Goal: Task Accomplishment & Management: Use online tool/utility

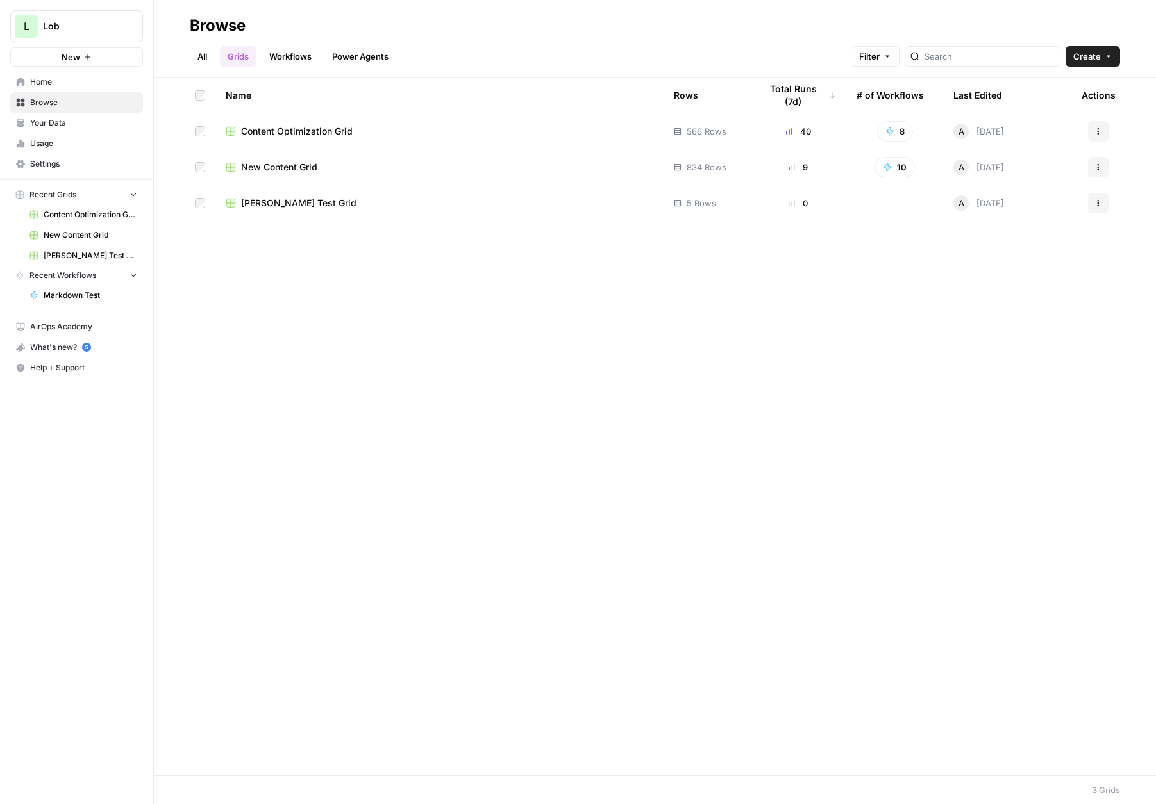
click at [276, 130] on span "Content Optimization Grid" at bounding box center [297, 131] width 112 height 13
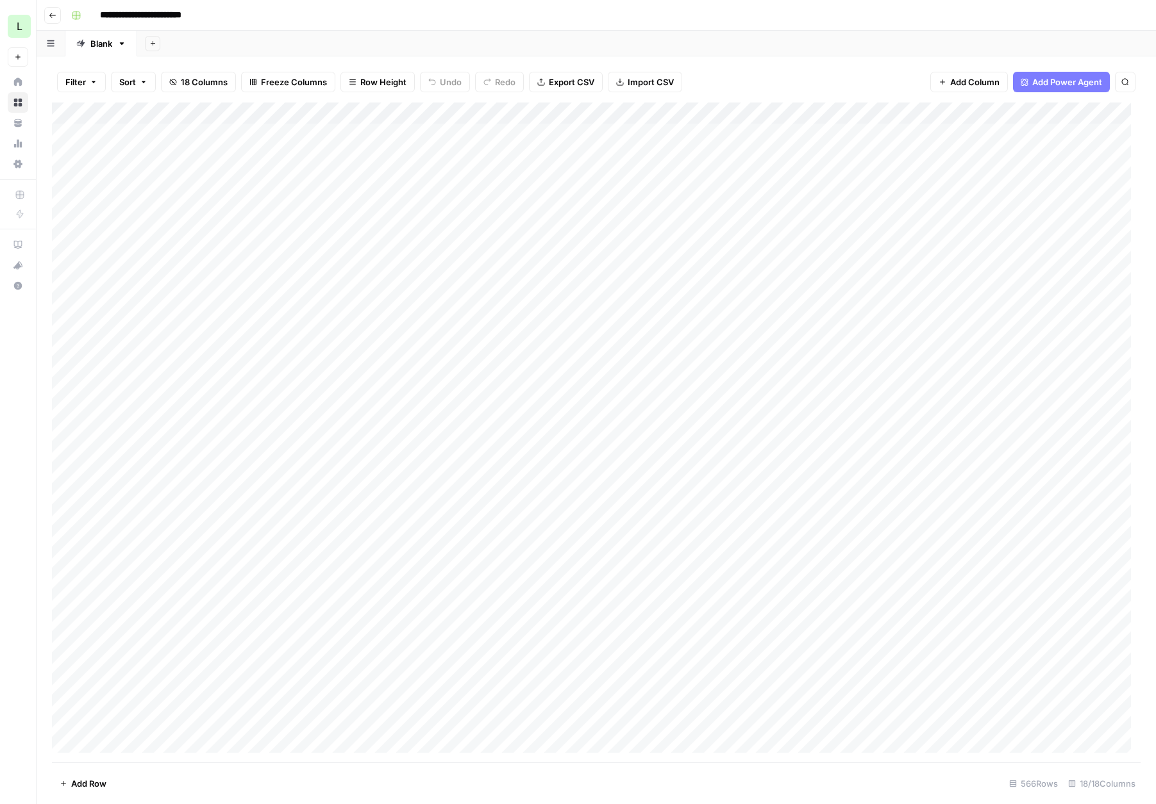
click at [230, 135] on div "Add Column" at bounding box center [596, 433] width 1088 height 660
click at [425, 131] on div "Add Column" at bounding box center [596, 433] width 1088 height 660
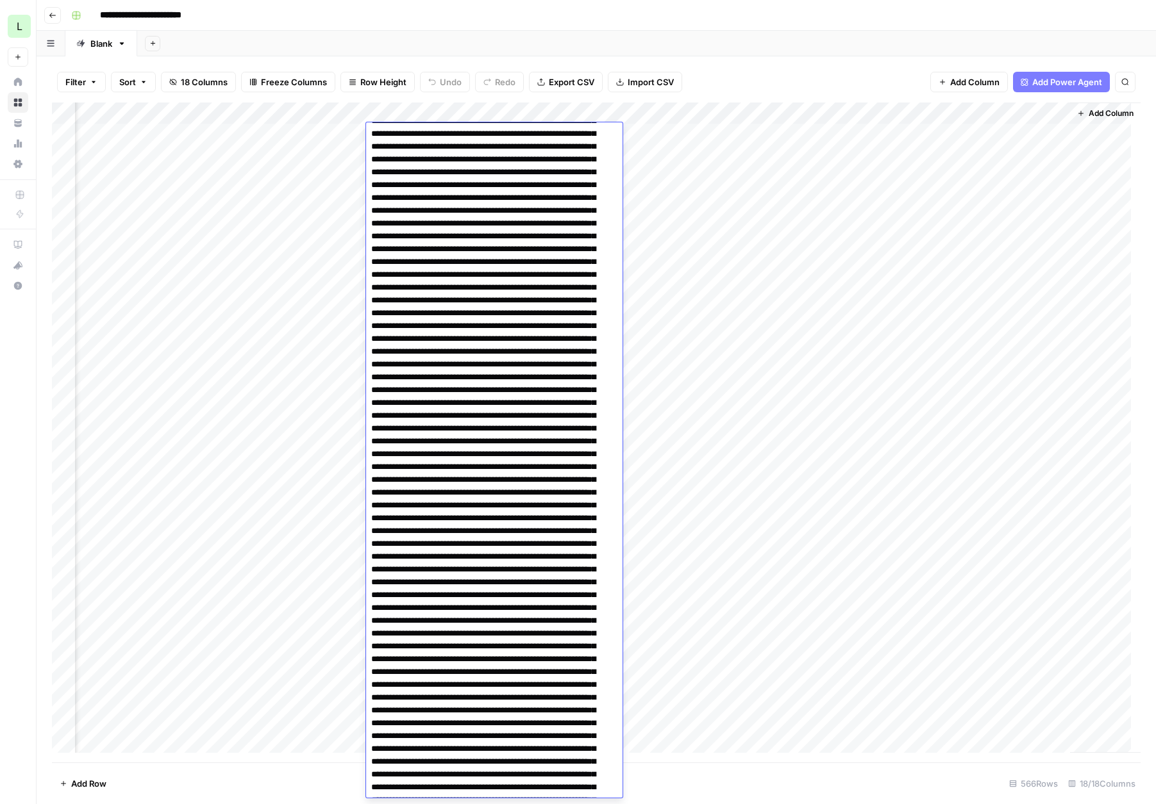
scroll to position [0, 0]
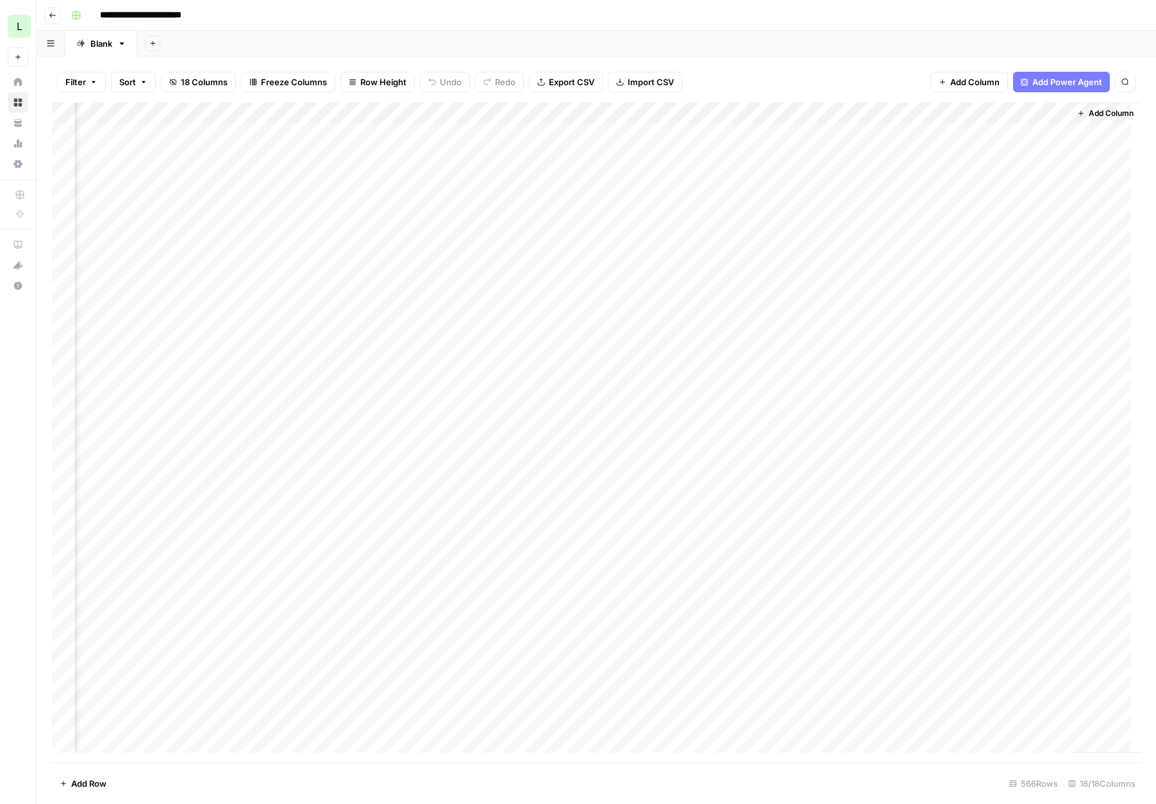
click at [709, 188] on div "Add Column" at bounding box center [596, 433] width 1088 height 660
click at [203, 174] on div "Add Column" at bounding box center [596, 433] width 1088 height 660
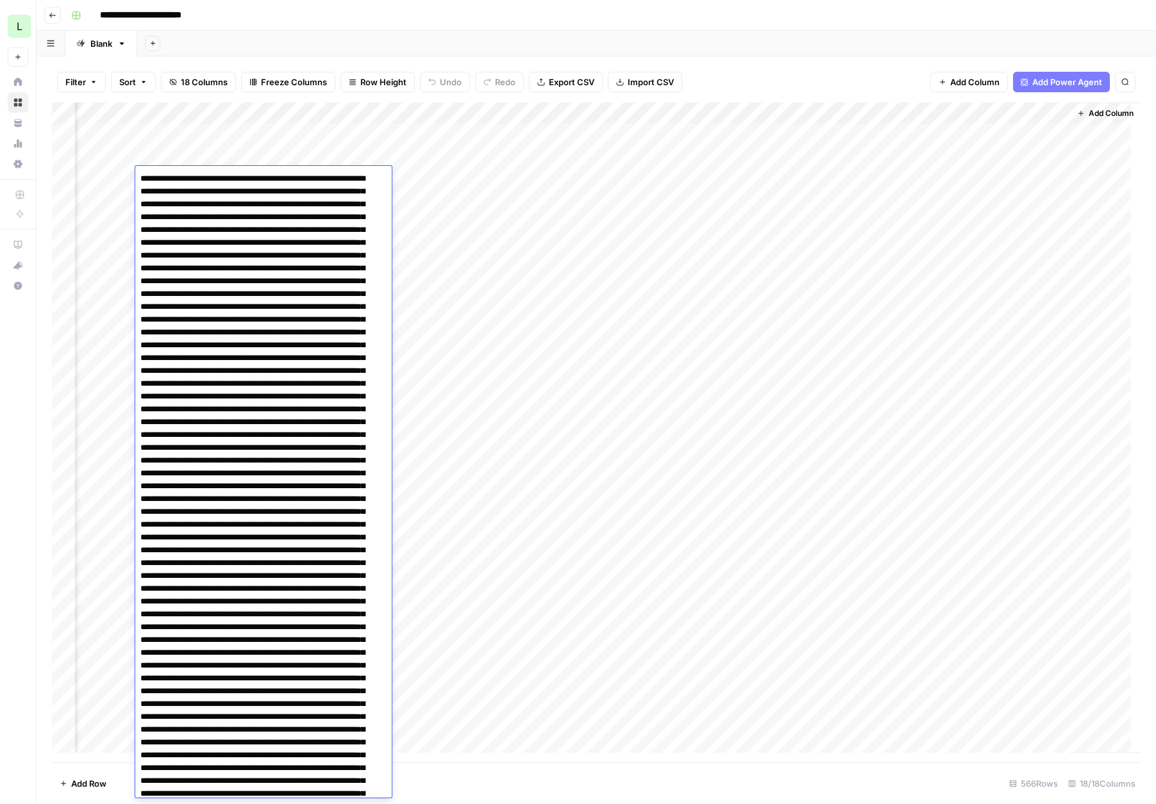
click at [700, 172] on div "Add Column" at bounding box center [596, 433] width 1088 height 660
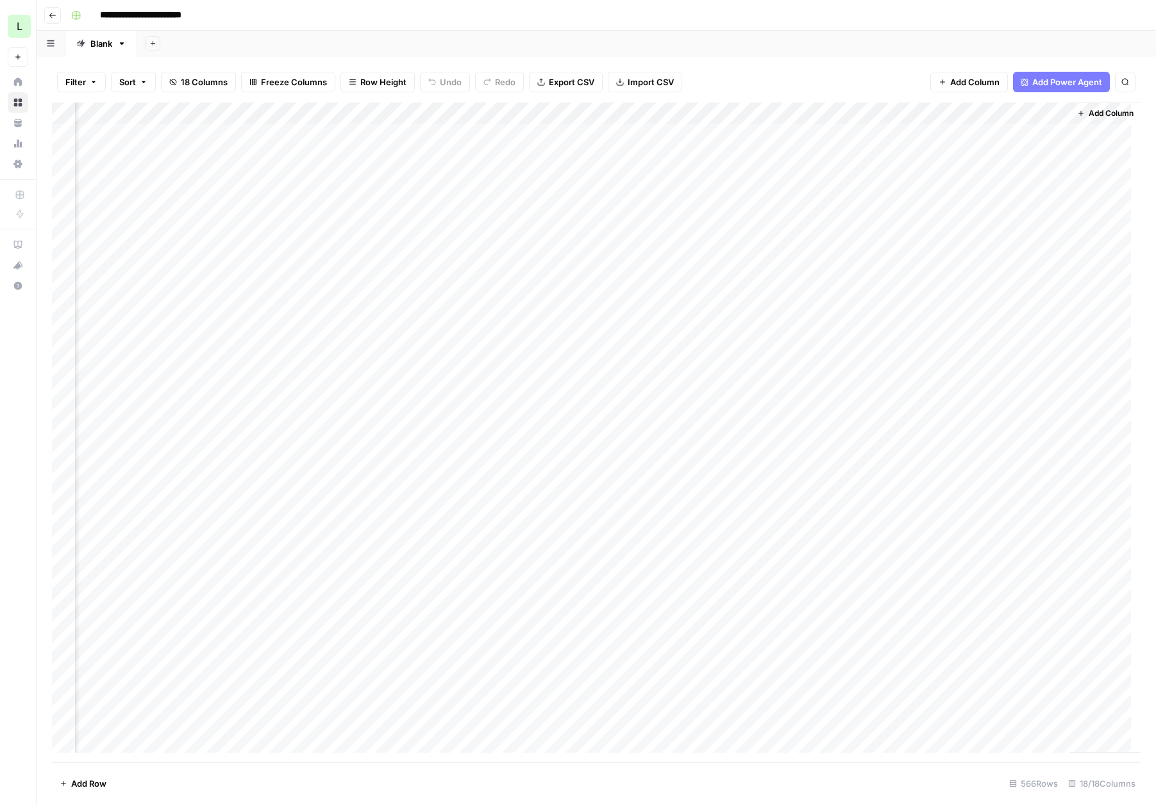
click at [670, 154] on div "Add Column" at bounding box center [596, 433] width 1088 height 660
click at [637, 156] on div "Add Column" at bounding box center [596, 433] width 1088 height 660
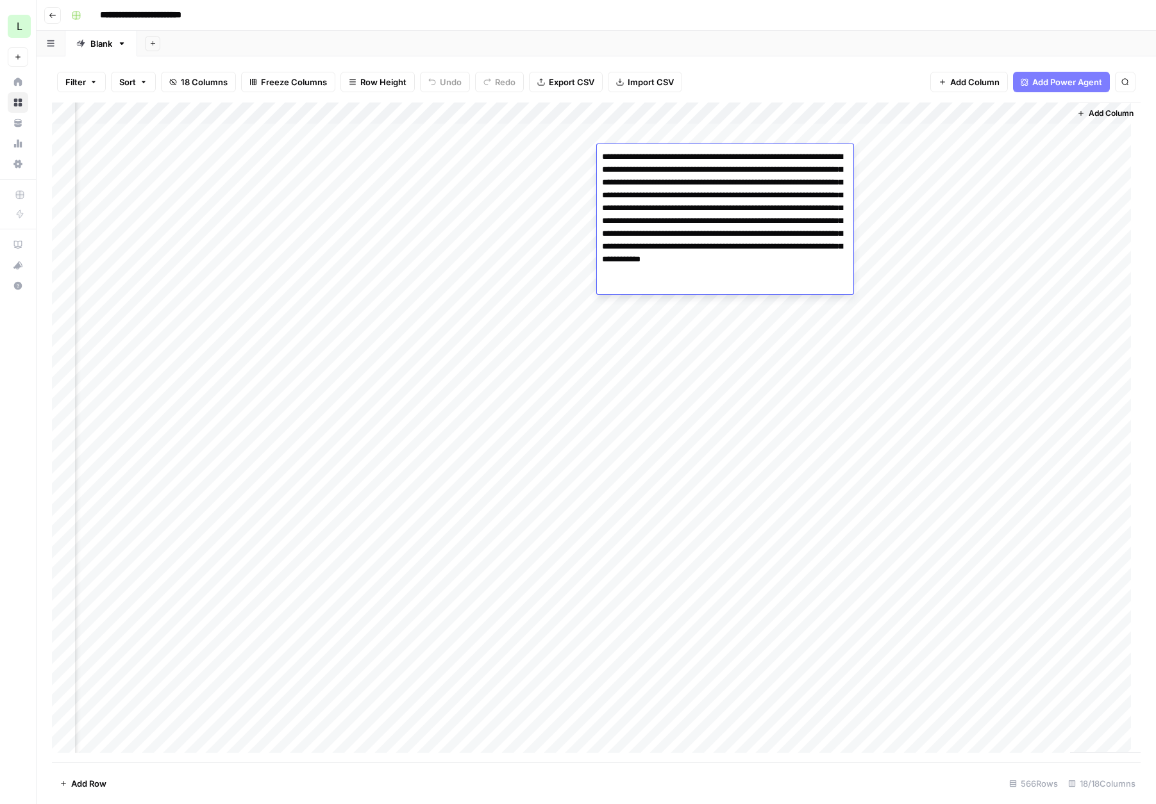
click at [637, 156] on textarea "**********" at bounding box center [725, 221] width 256 height 146
click at [753, 290] on textarea "**********" at bounding box center [725, 221] width 256 height 146
click at [685, 66] on div "Filter Sort 18 Columns Freeze Columns Row Height Undo Redo Export CSV Import CS…" at bounding box center [596, 82] width 1088 height 41
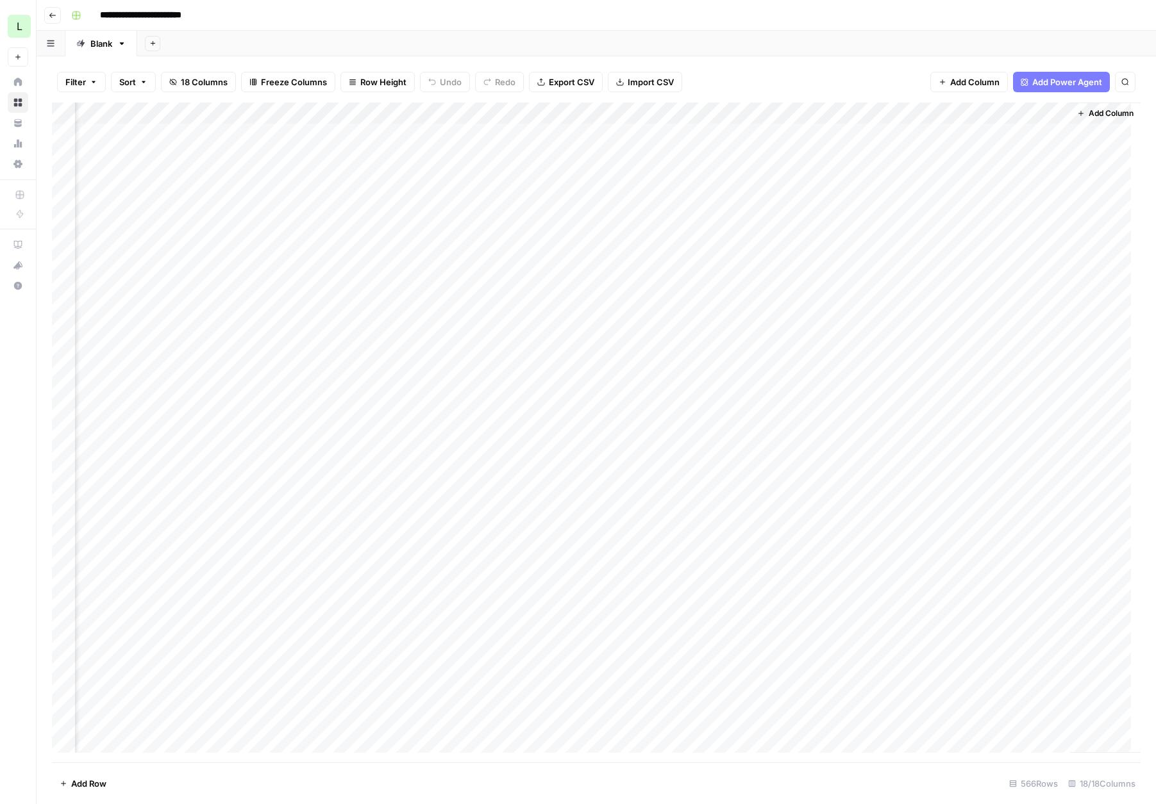
click at [683, 154] on div "Add Column" at bounding box center [596, 433] width 1088 height 660
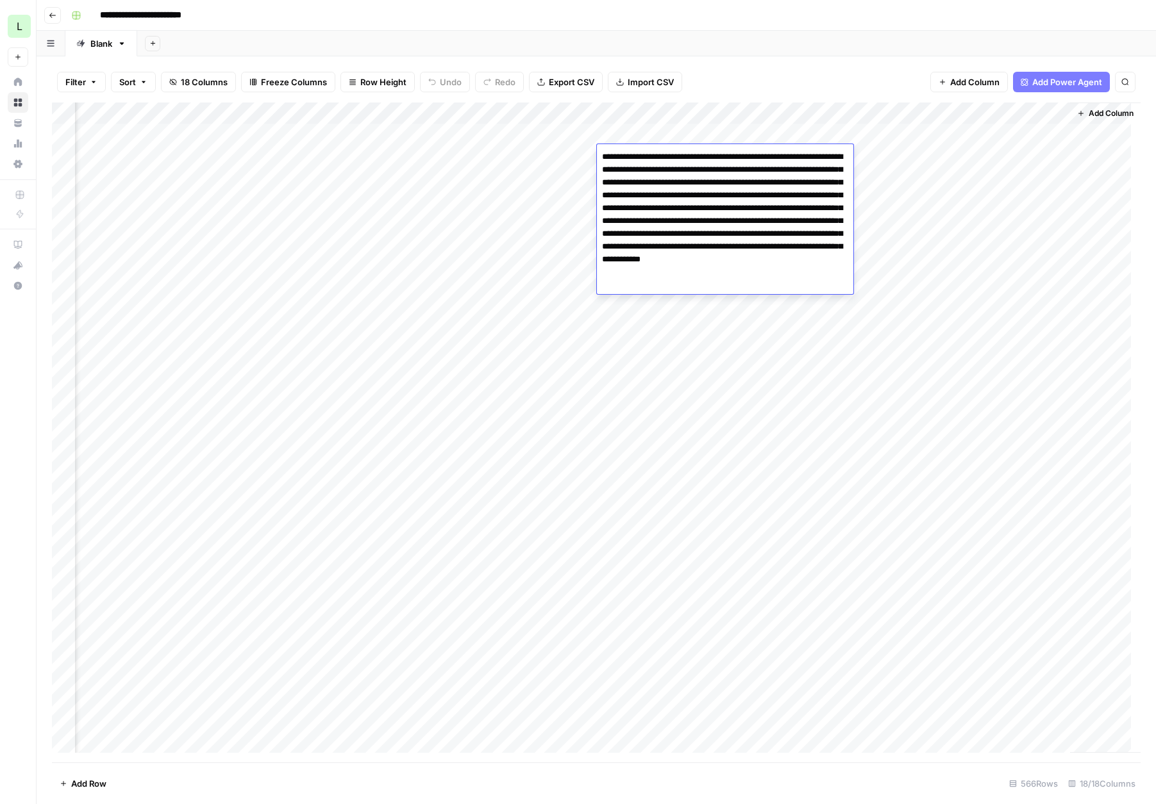
click at [683, 154] on textarea "**********" at bounding box center [725, 221] width 256 height 146
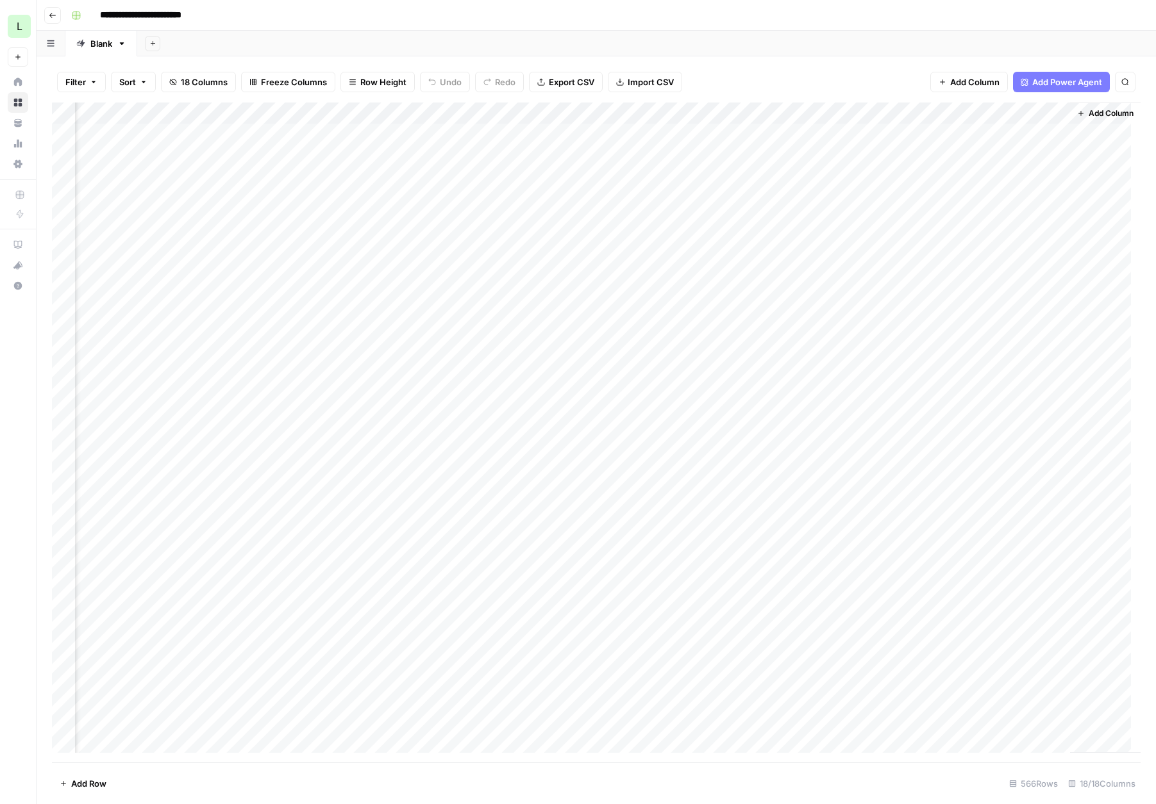
click at [417, 161] on div "Add Column" at bounding box center [596, 433] width 1088 height 660
click at [419, 154] on div "Add Column" at bounding box center [596, 433] width 1088 height 660
click at [419, 154] on icon at bounding box center [424, 156] width 14 height 14
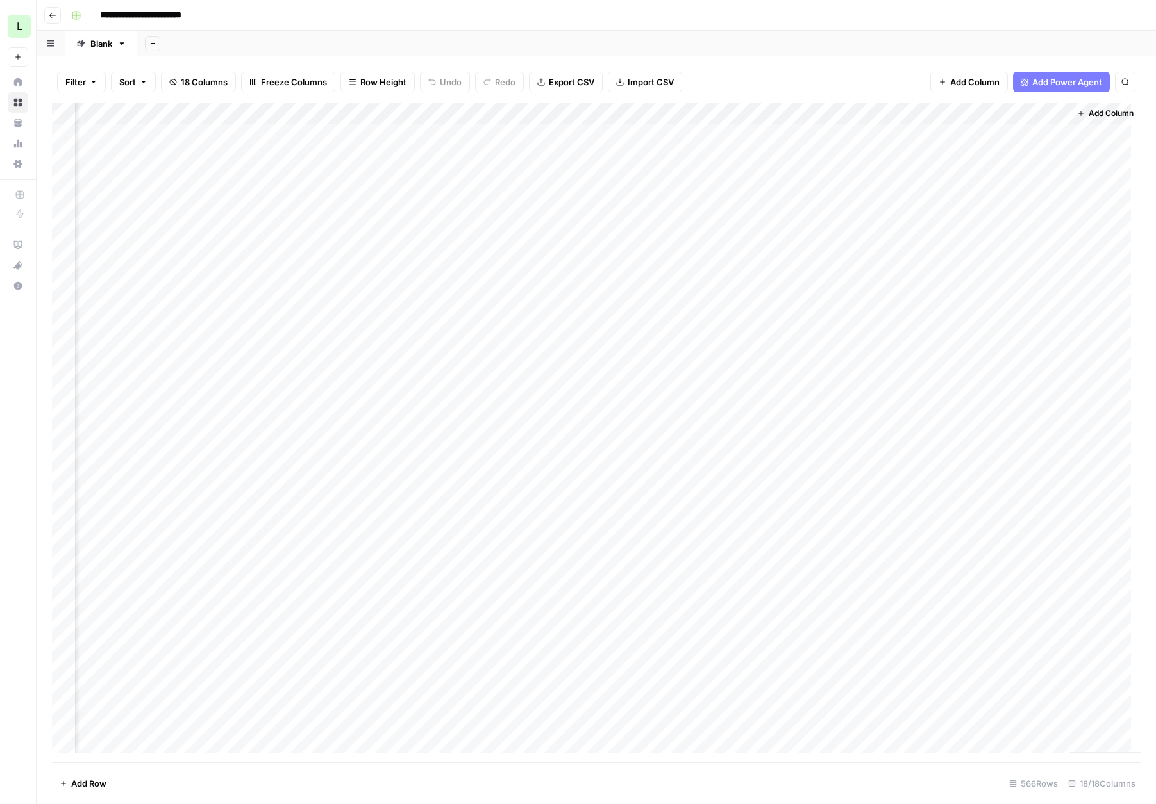
click at [183, 149] on div "Add Column" at bounding box center [596, 433] width 1088 height 660
click at [670, 128] on div "Add Column" at bounding box center [596, 433] width 1088 height 660
click at [677, 134] on div "Add Column" at bounding box center [596, 433] width 1088 height 660
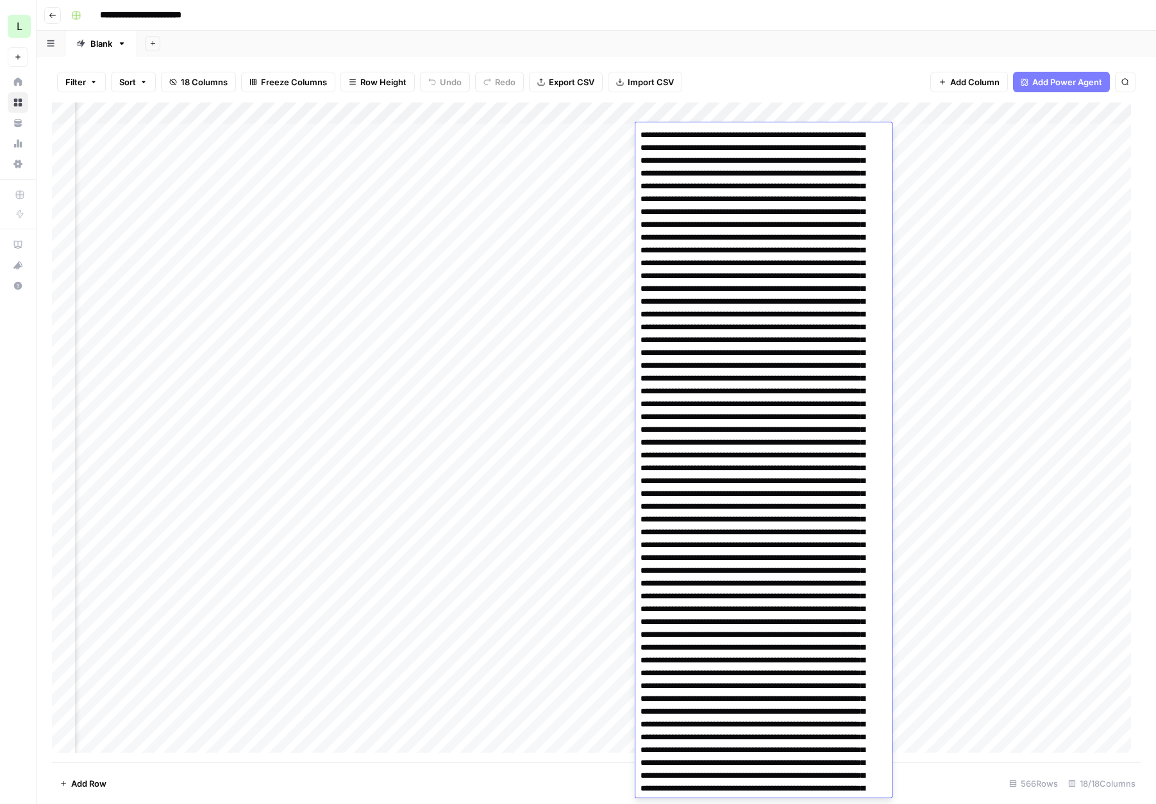
scroll to position [2935, 0]
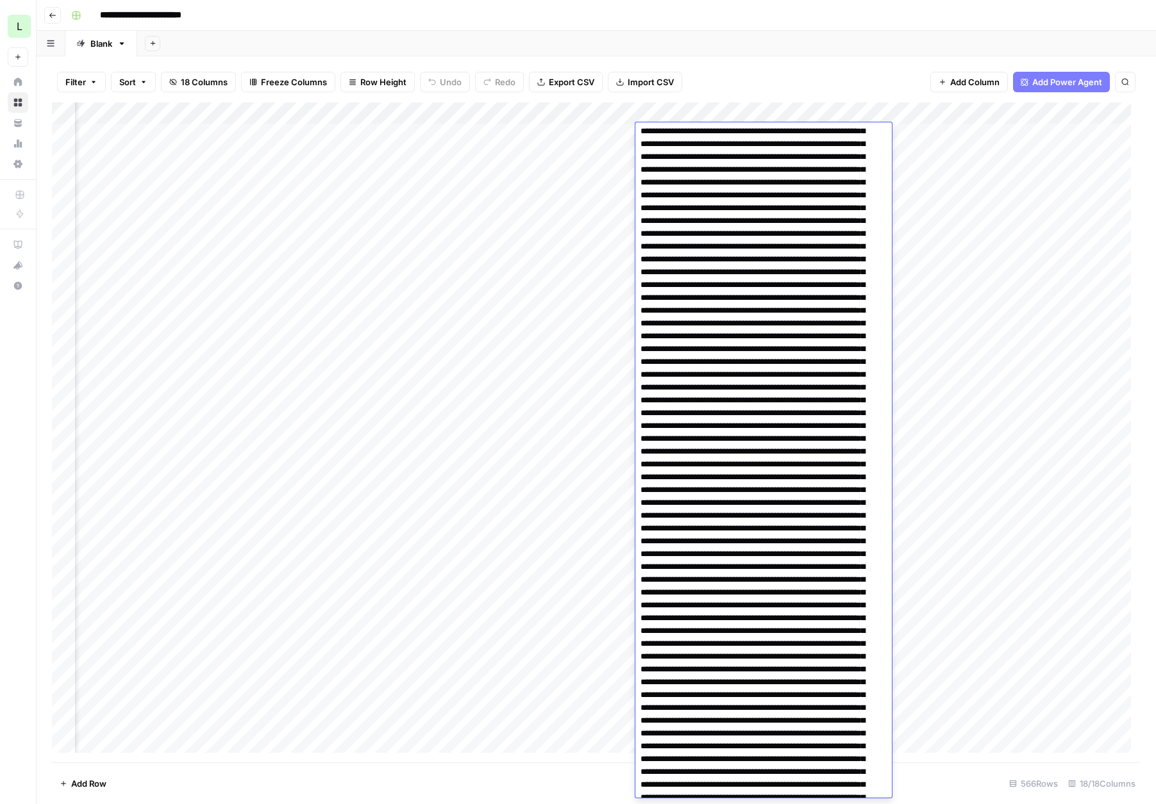
scroll to position [0, 0]
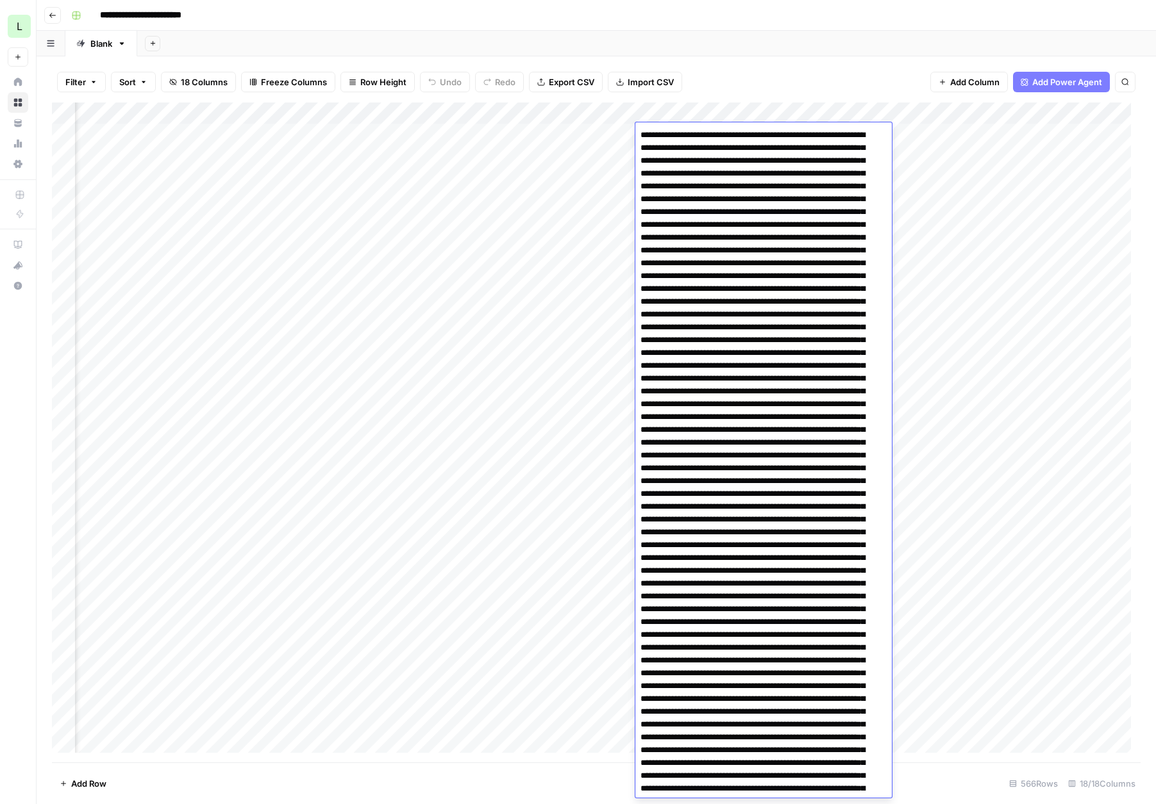
click at [775, 73] on div "Filter Sort 18 Columns Freeze Columns Row Height Undo Redo Export CSV Import CS…" at bounding box center [596, 82] width 1088 height 41
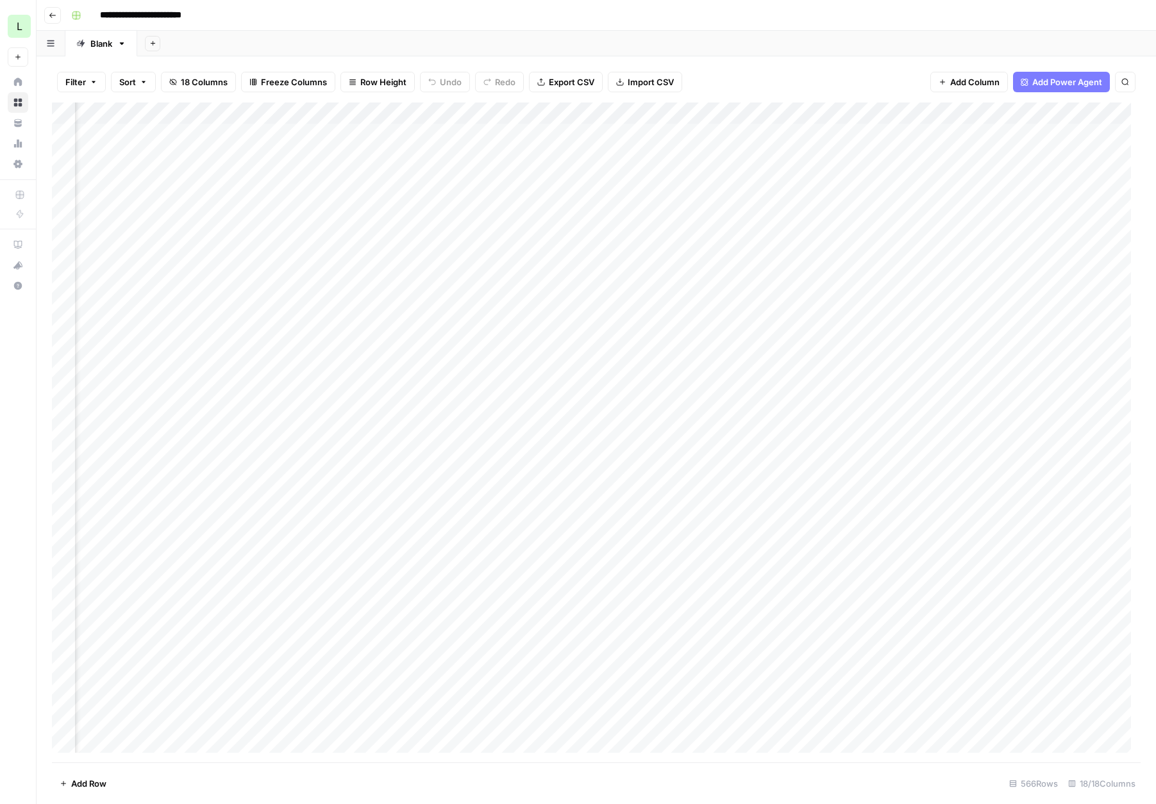
scroll to position [0, 769]
click at [906, 130] on div "Add Column" at bounding box center [596, 433] width 1088 height 660
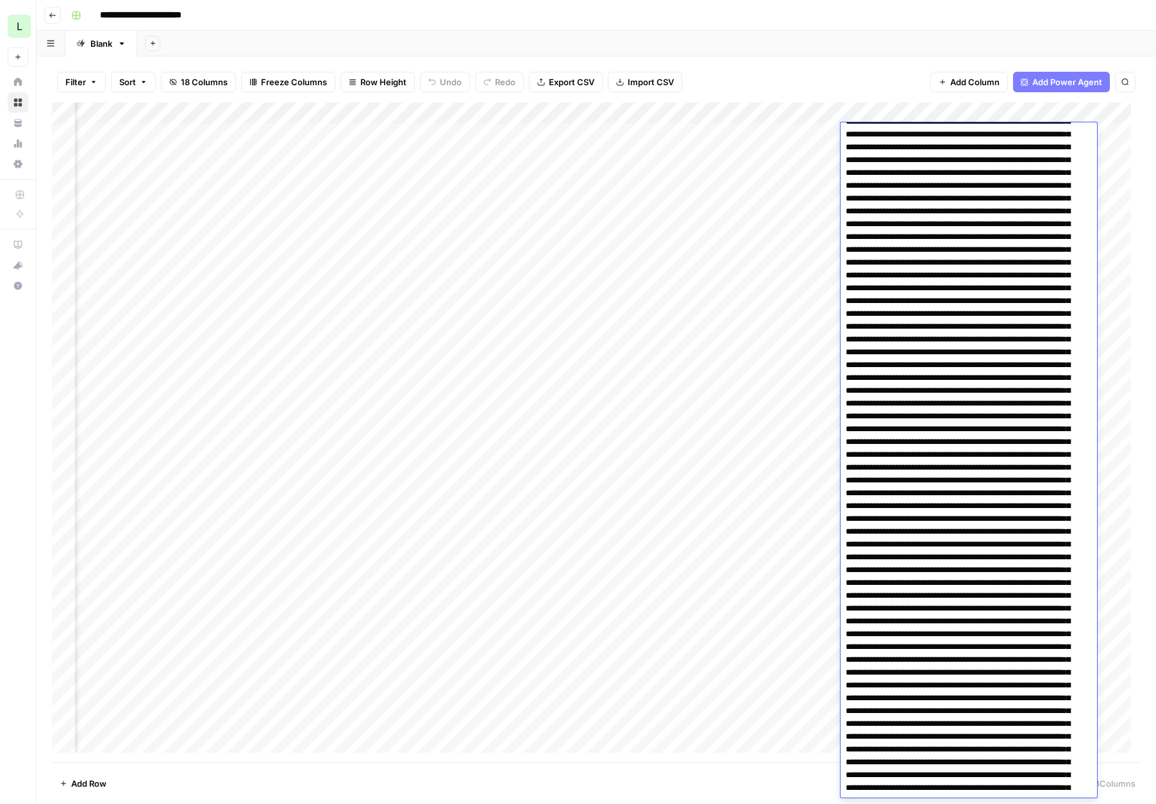
scroll to position [0, 0]
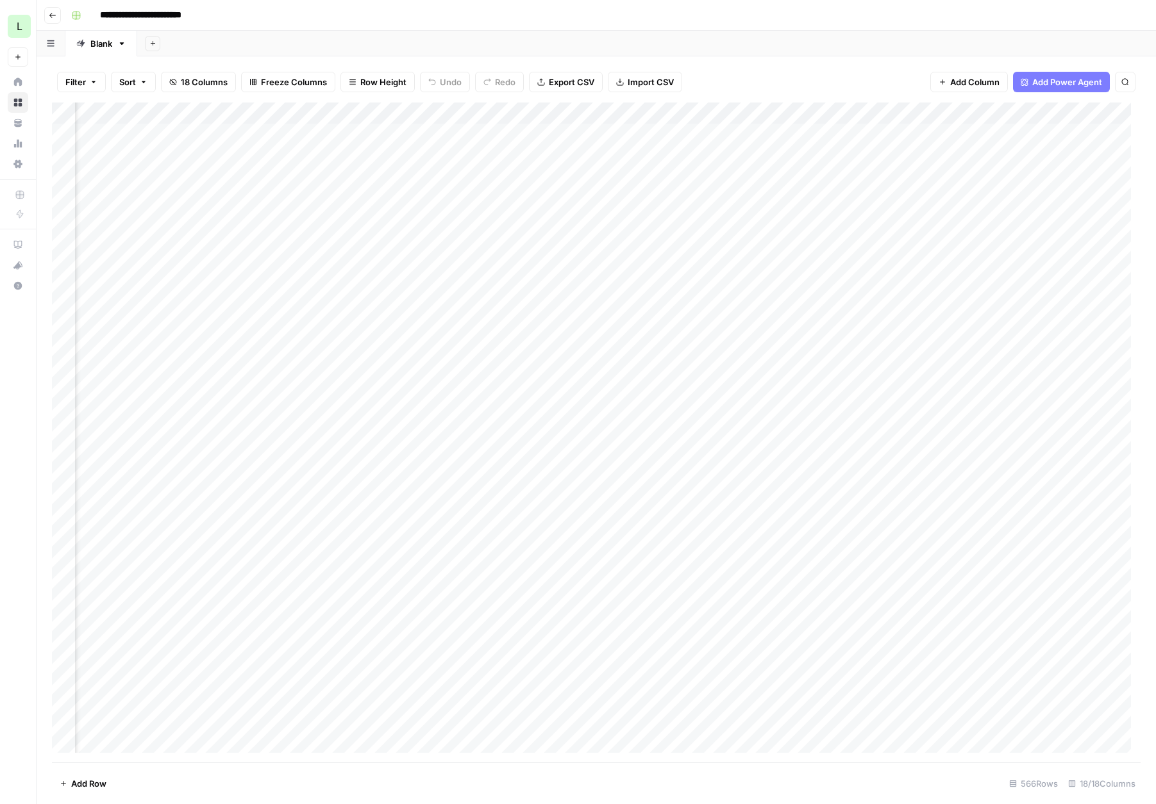
click at [642, 151] on div "Add Column" at bounding box center [596, 433] width 1088 height 660
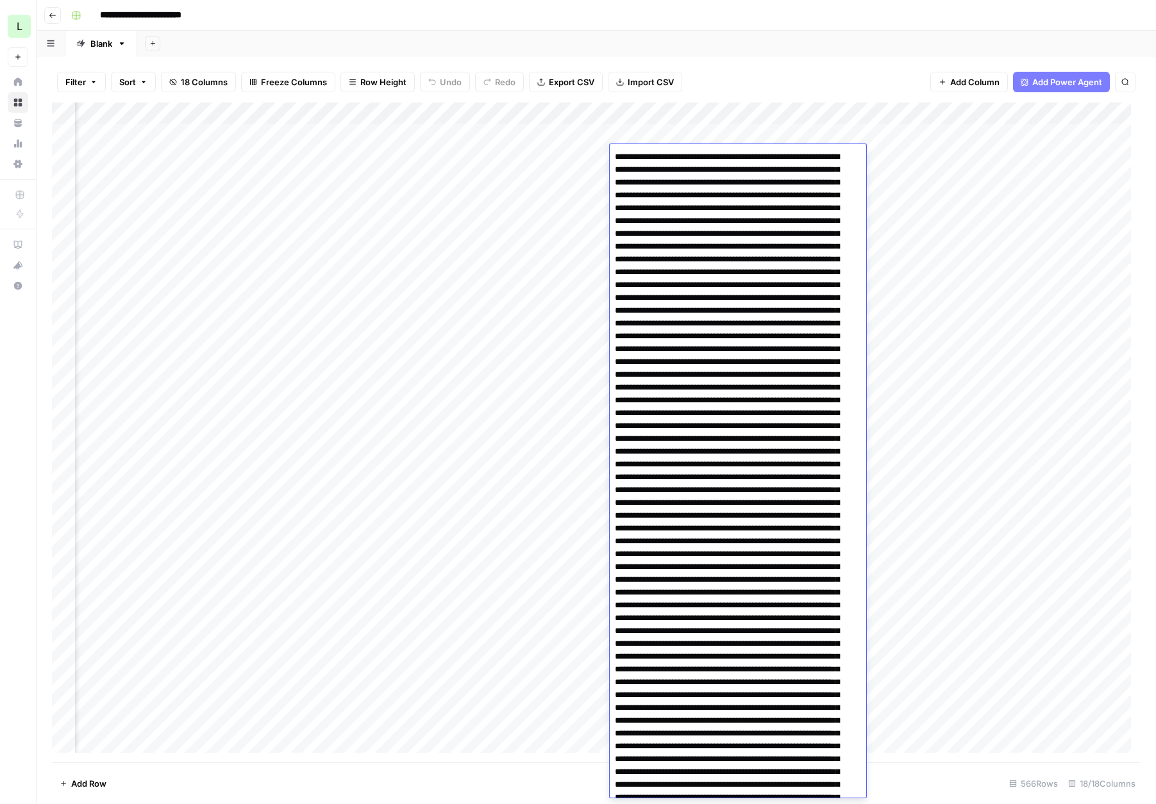
click at [852, 83] on div "Filter Sort 18 Columns Freeze Columns Row Height Undo Redo Export CSV Import CS…" at bounding box center [596, 82] width 1088 height 41
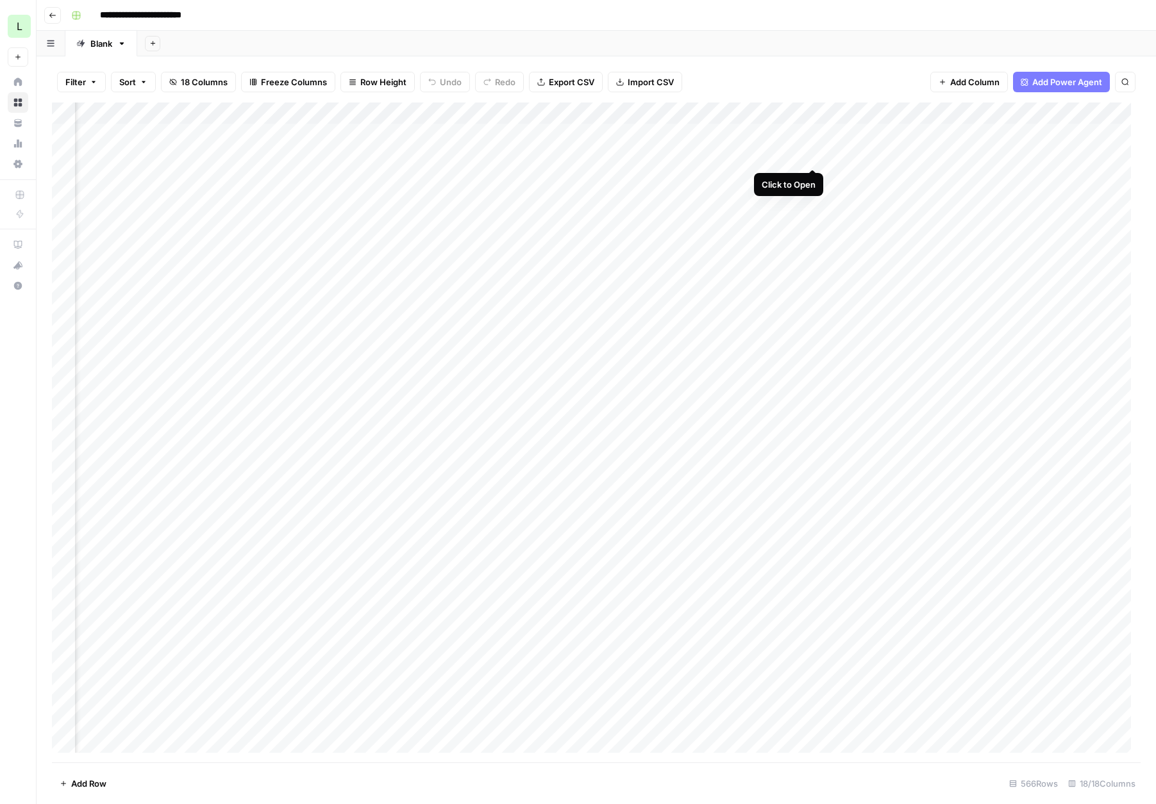
click at [815, 155] on div "Add Column" at bounding box center [596, 433] width 1088 height 660
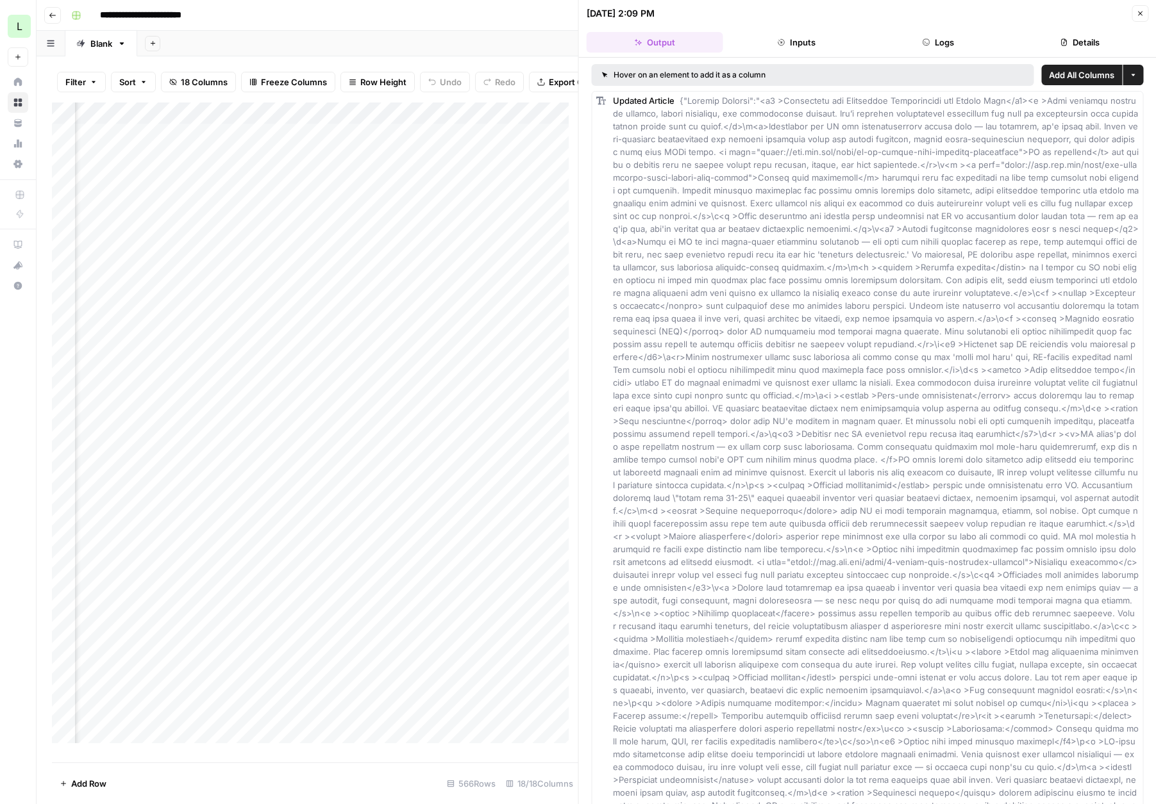
type input "*********"
click at [476, 115] on div "Type to search" at bounding box center [466, 127] width 199 height 45
click at [1136, 12] on icon "button" at bounding box center [1140, 14] width 8 height 8
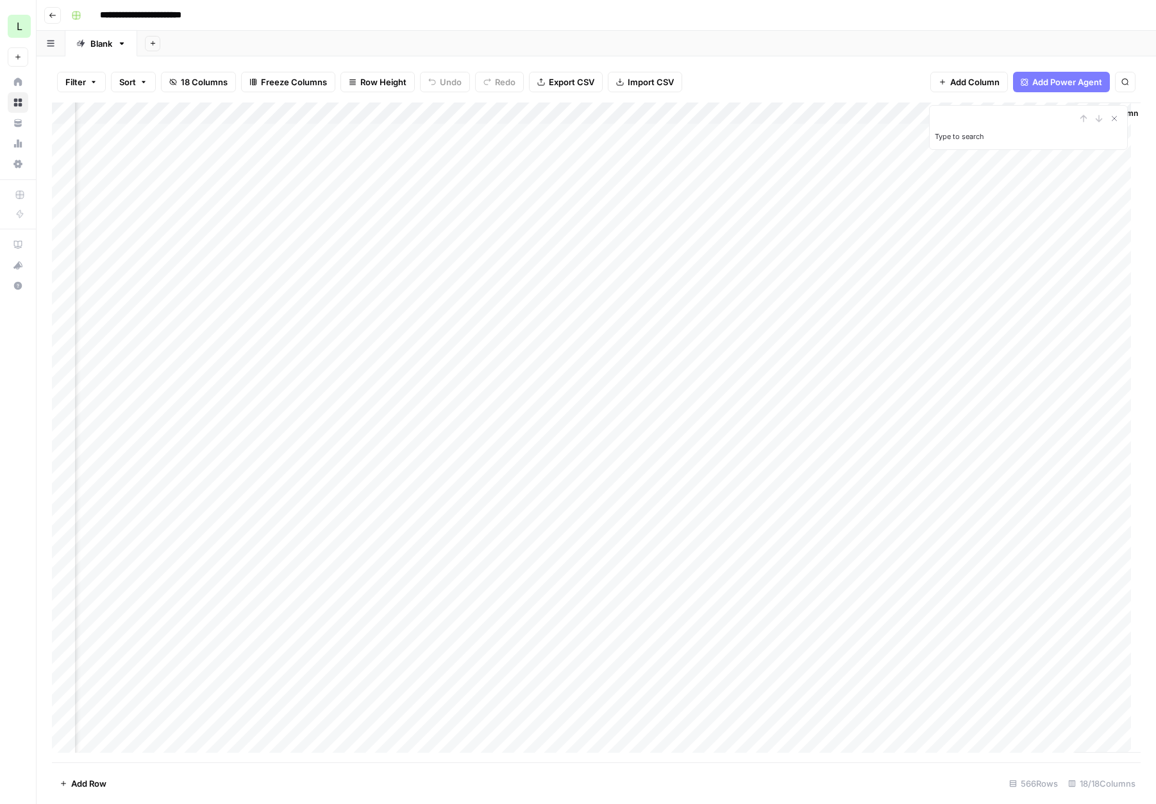
scroll to position [0, 1115]
click at [417, 156] on div "Add Column" at bounding box center [596, 433] width 1088 height 660
